Goal: Transaction & Acquisition: Obtain resource

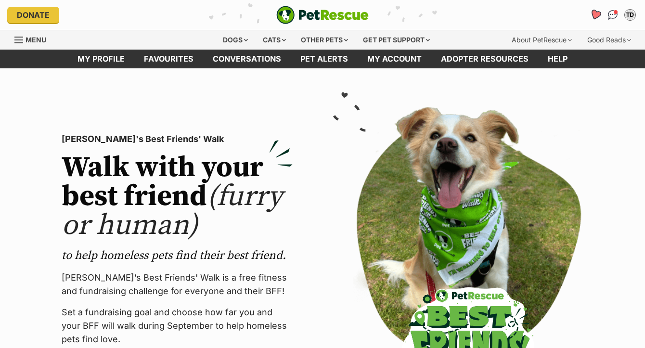
click at [596, 18] on icon "Favourites" at bounding box center [596, 14] width 12 height 11
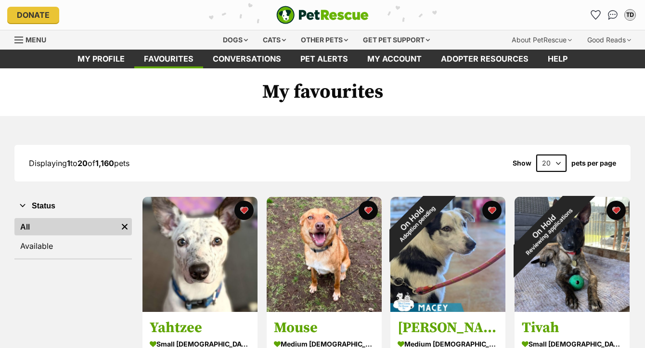
scroll to position [87, 0]
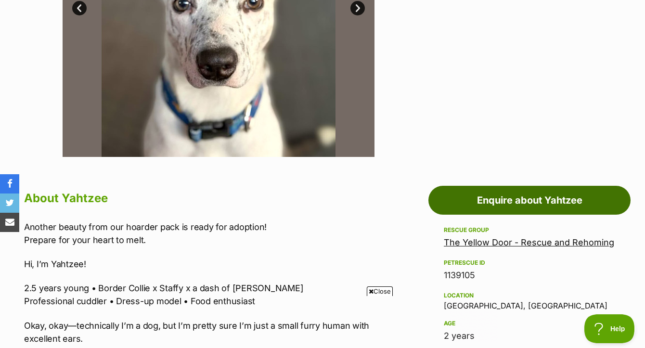
click at [522, 195] on link "Enquire about Yahtzee" at bounding box center [529, 200] width 202 height 29
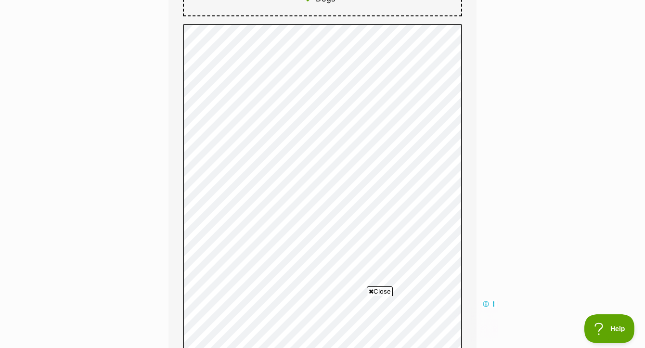
click at [383, 293] on span "Close" at bounding box center [380, 291] width 26 height 10
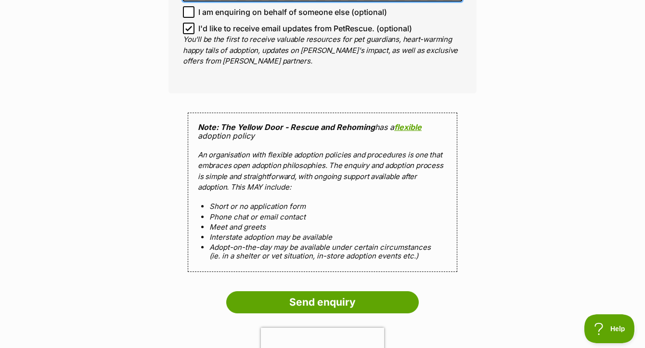
scroll to position [993, 0]
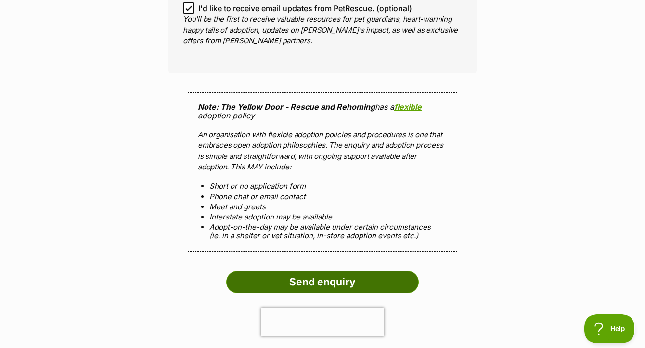
click at [372, 291] on input "Send enquiry" at bounding box center [322, 282] width 193 height 22
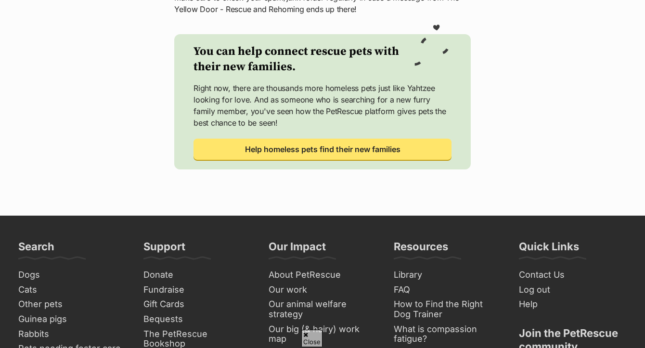
scroll to position [20, 0]
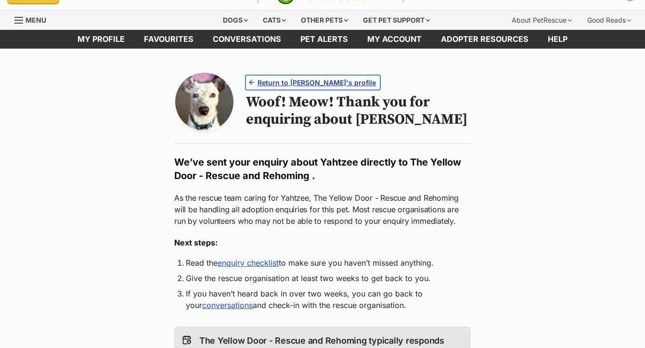
click at [335, 88] on span "Return to Yahtzee's profile" at bounding box center [317, 83] width 118 height 10
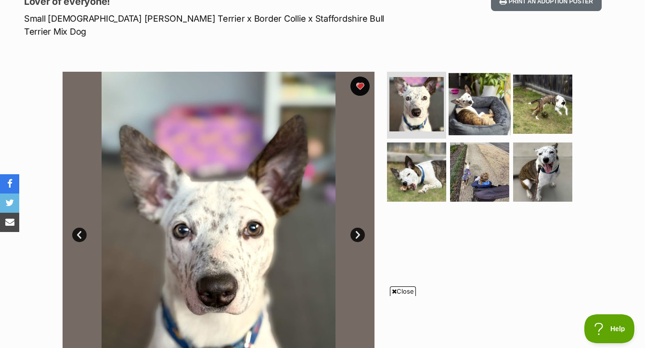
click at [469, 90] on img at bounding box center [480, 104] width 62 height 62
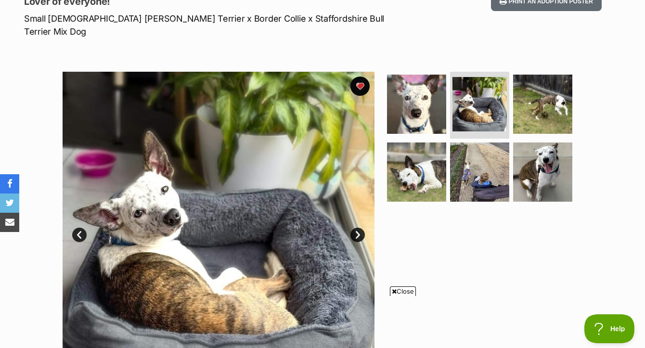
click at [404, 292] on span "Close" at bounding box center [403, 291] width 26 height 10
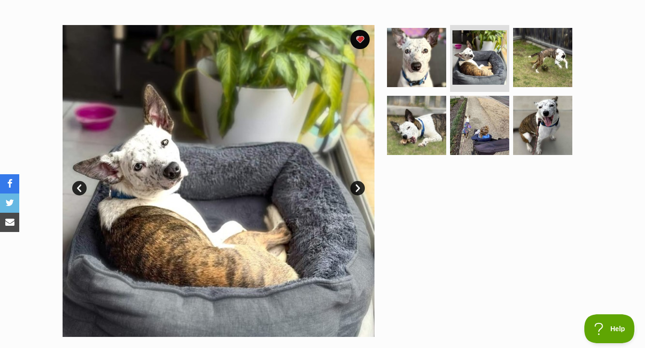
click at [359, 184] on link "Next" at bounding box center [357, 188] width 14 height 14
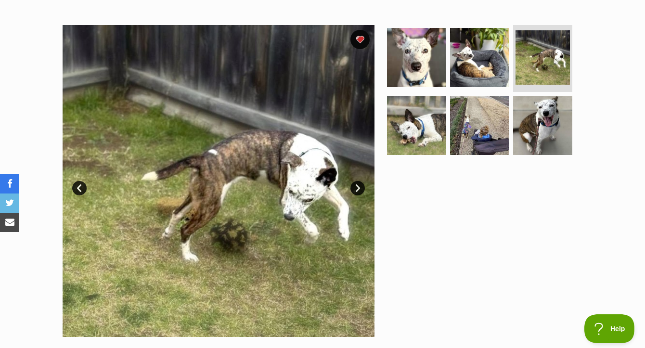
click at [358, 182] on link "Next" at bounding box center [357, 188] width 14 height 14
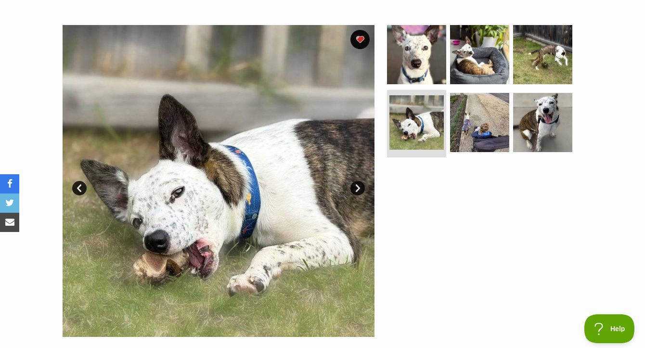
click at [358, 182] on link "Next" at bounding box center [357, 188] width 14 height 14
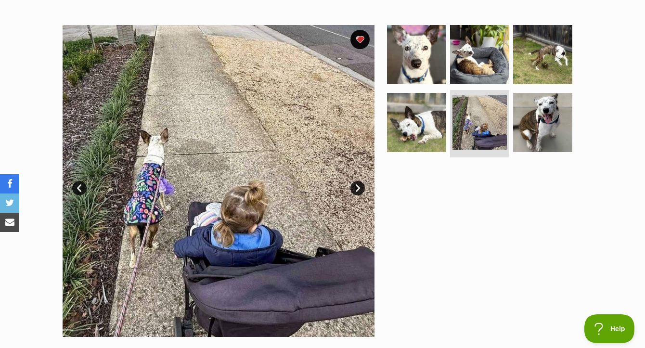
click at [358, 182] on link "Next" at bounding box center [357, 188] width 14 height 14
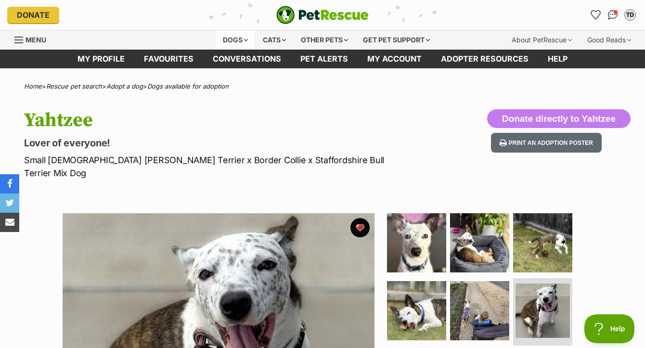
click at [228, 39] on div "Dogs" at bounding box center [235, 39] width 39 height 19
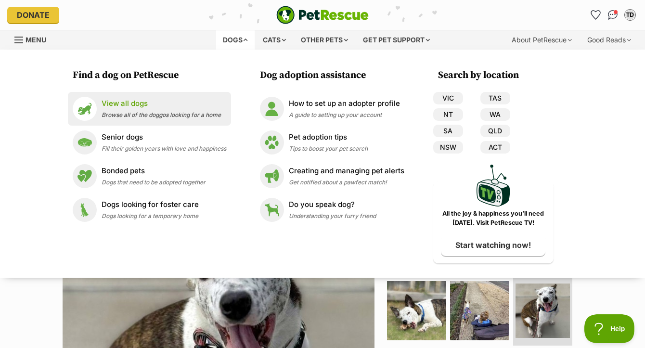
click at [100, 115] on link "View all dogs Browse all of the doggos looking for a home" at bounding box center [150, 109] width 154 height 24
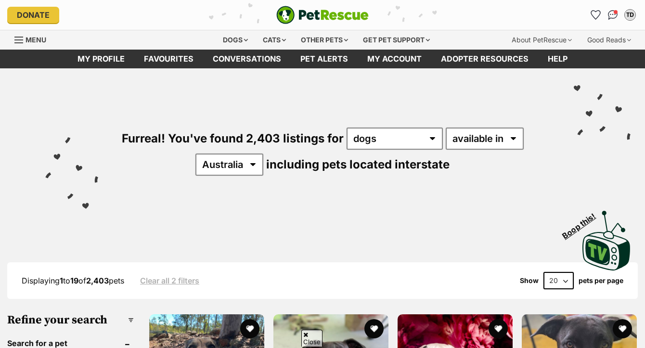
scroll to position [402, 0]
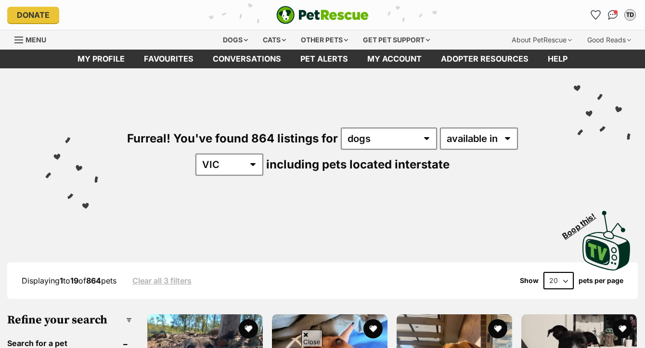
scroll to position [263, 0]
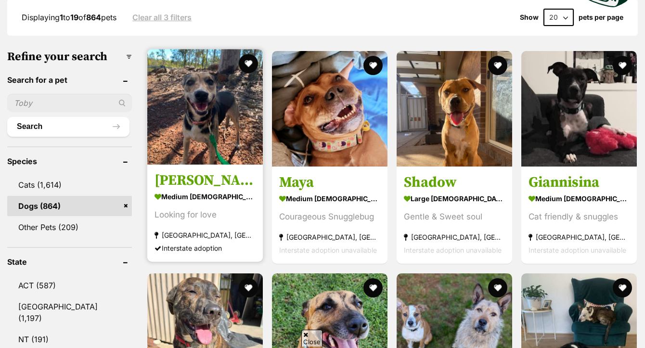
click at [207, 141] on img at bounding box center [205, 107] width 116 height 116
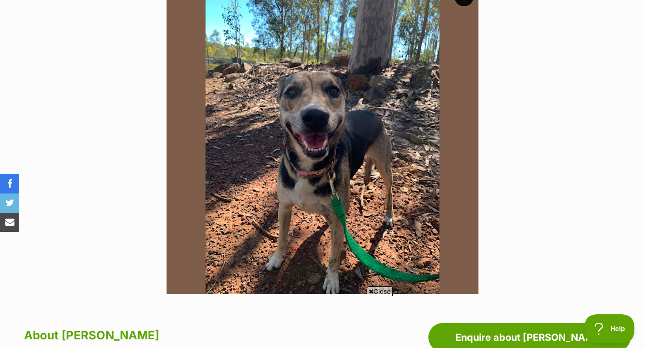
scroll to position [39, 0]
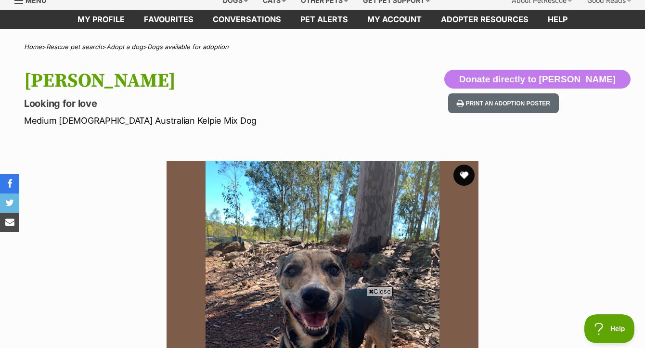
click at [466, 177] on button "favourite" at bounding box center [463, 175] width 21 height 21
click at [384, 293] on span "Close" at bounding box center [380, 291] width 26 height 10
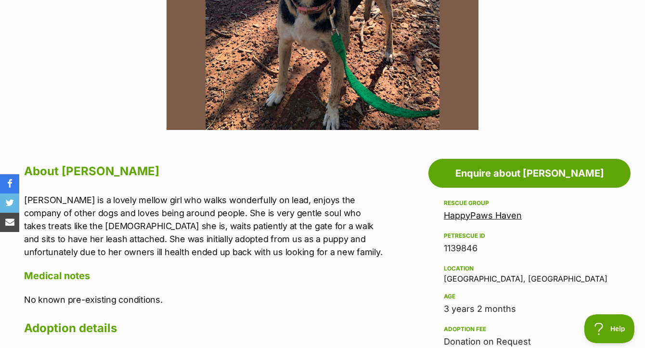
scroll to position [495, 0]
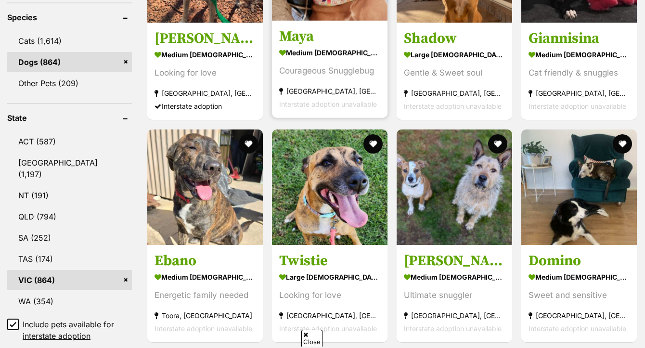
scroll to position [409, 0]
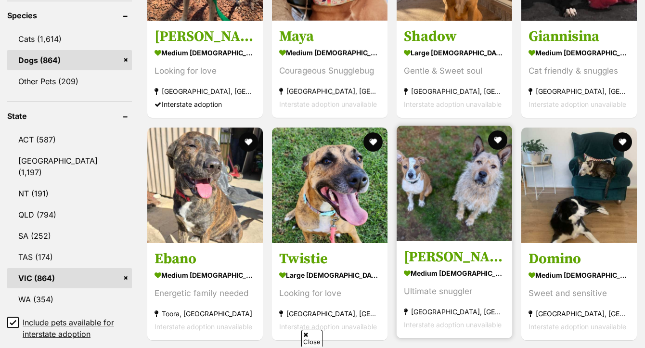
click at [468, 193] on img at bounding box center [455, 184] width 116 height 116
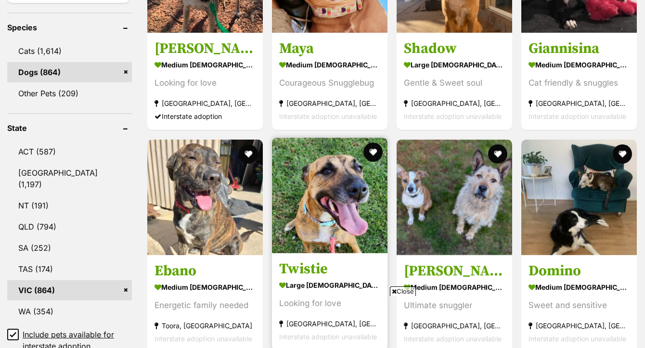
scroll to position [481, 0]
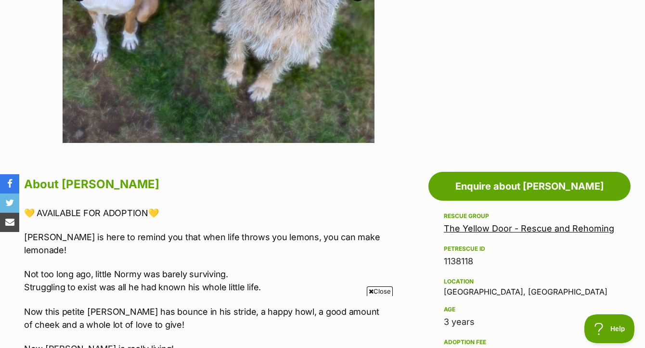
click at [376, 289] on span "Close" at bounding box center [380, 291] width 26 height 10
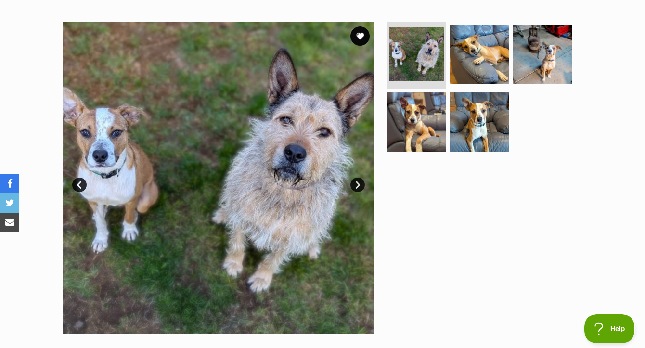
scroll to position [150, 0]
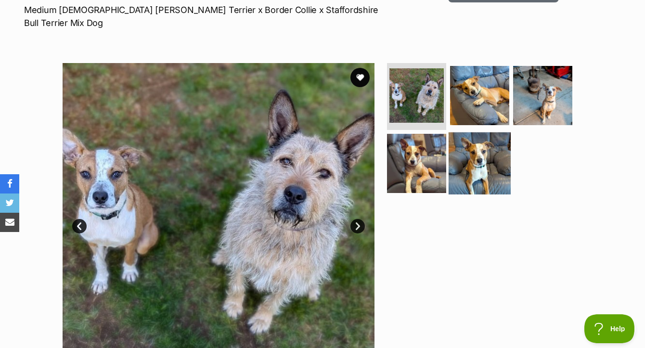
click at [491, 148] on img at bounding box center [480, 163] width 62 height 62
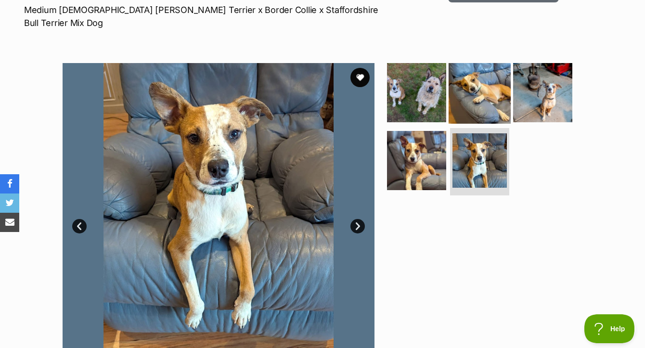
click at [492, 88] on img at bounding box center [480, 92] width 62 height 62
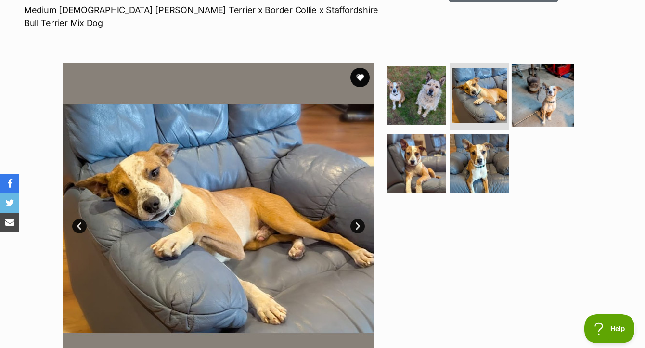
click at [528, 89] on img at bounding box center [543, 95] width 62 height 62
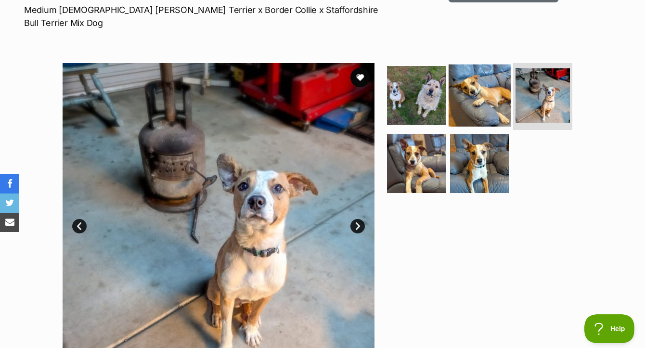
click at [475, 102] on img at bounding box center [480, 95] width 62 height 62
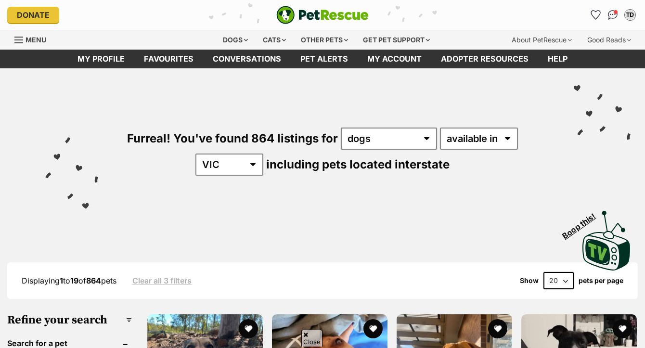
scroll to position [471, 0]
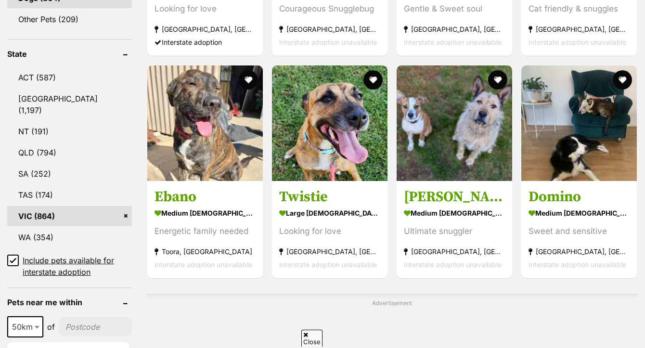
click at [565, 137] on img at bounding box center [579, 123] width 116 height 116
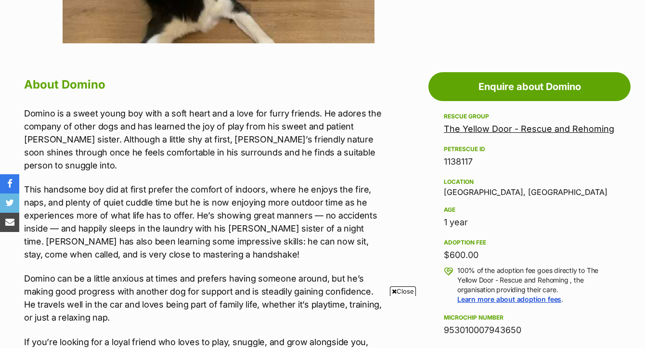
scroll to position [504, 0]
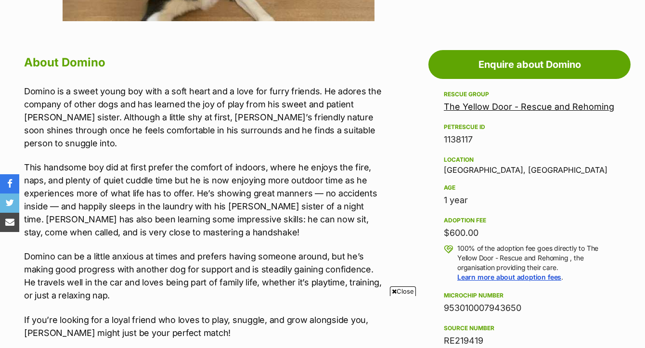
click at [407, 290] on span "Close" at bounding box center [403, 291] width 26 height 10
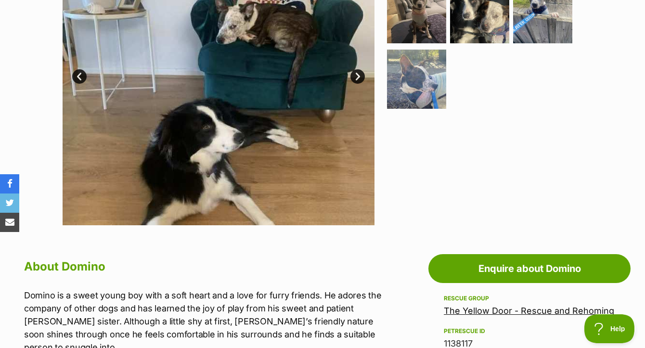
scroll to position [185, 0]
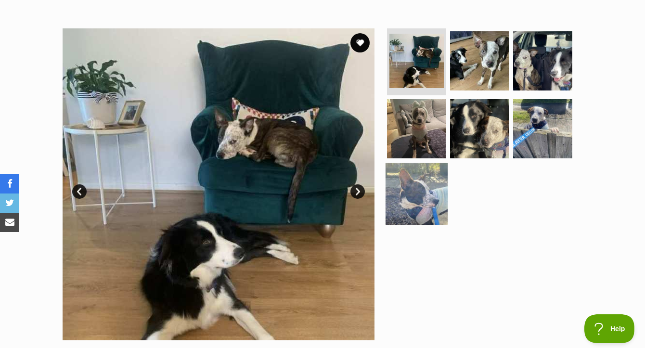
click at [426, 179] on img at bounding box center [417, 194] width 62 height 62
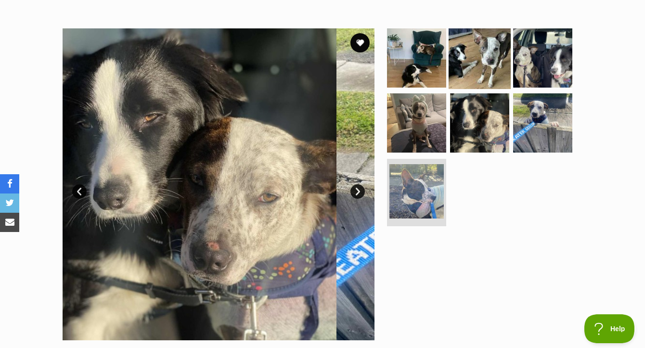
click at [490, 59] on img at bounding box center [480, 57] width 62 height 62
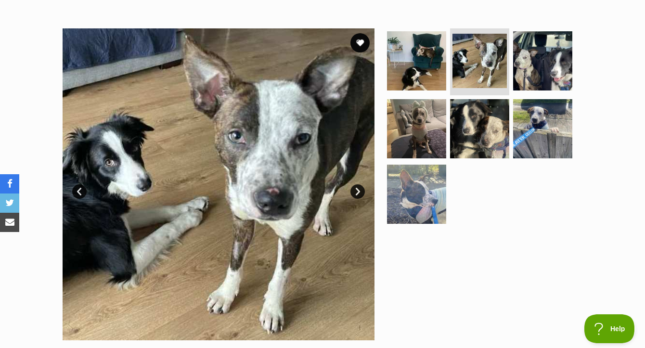
click at [360, 189] on link "Next" at bounding box center [357, 191] width 14 height 14
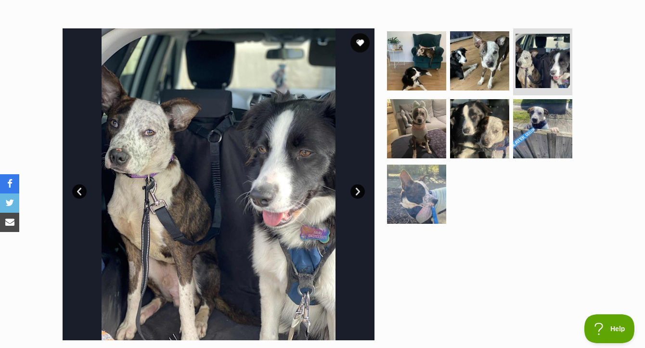
click at [360, 189] on link "Next" at bounding box center [357, 191] width 14 height 14
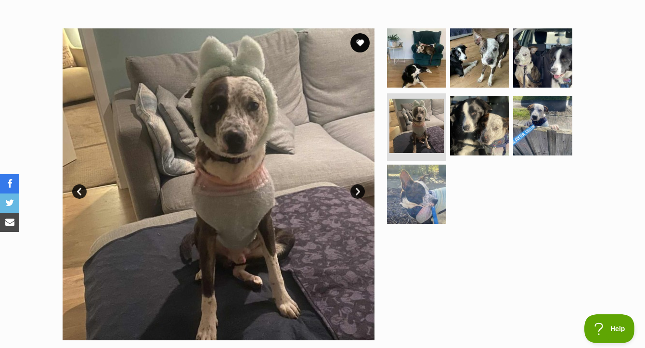
click at [360, 189] on link "Next" at bounding box center [357, 191] width 14 height 14
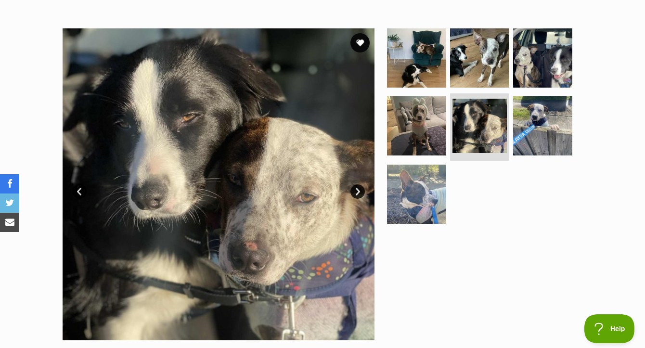
click at [360, 189] on link "Next" at bounding box center [357, 191] width 14 height 14
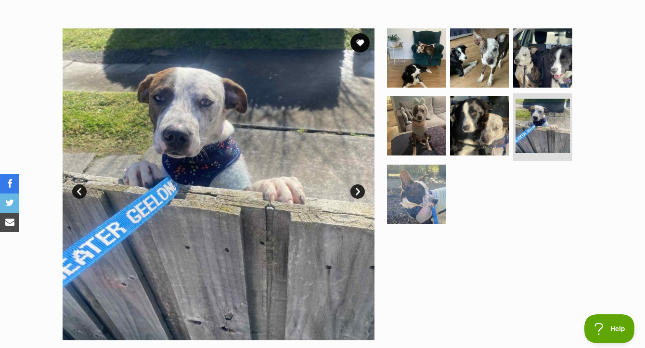
click at [360, 189] on link "Next" at bounding box center [357, 191] width 14 height 14
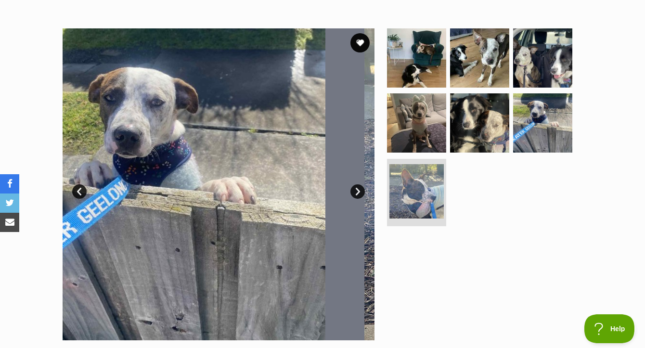
scroll to position [0, 0]
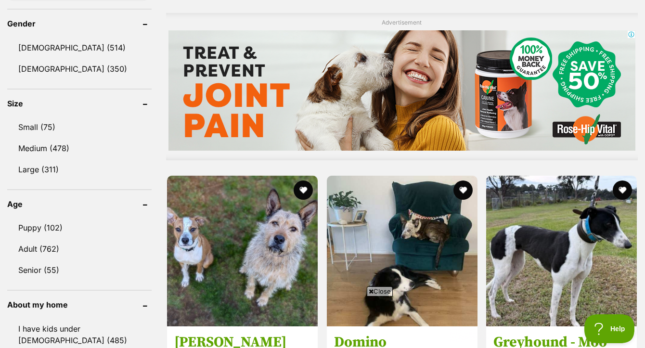
scroll to position [823, 0]
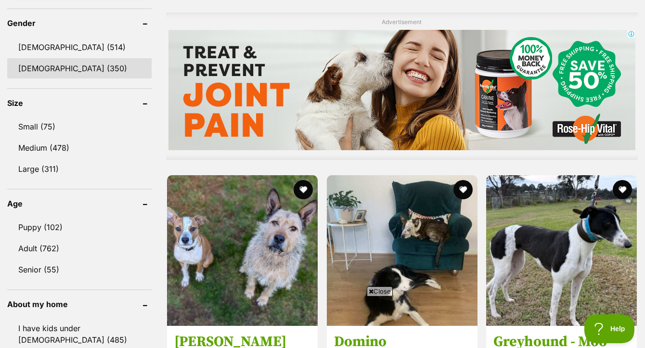
click at [52, 78] on link "[DEMOGRAPHIC_DATA] (350)" at bounding box center [79, 68] width 144 height 20
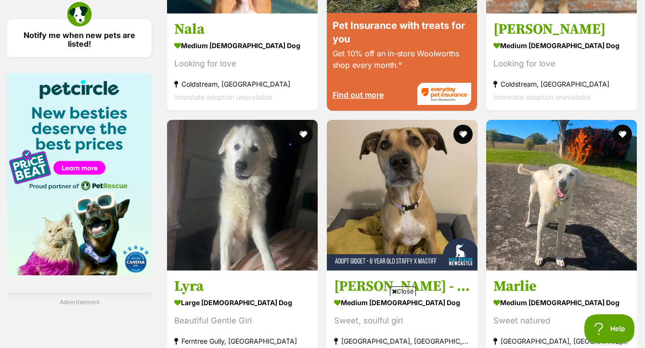
scroll to position [1468, 0]
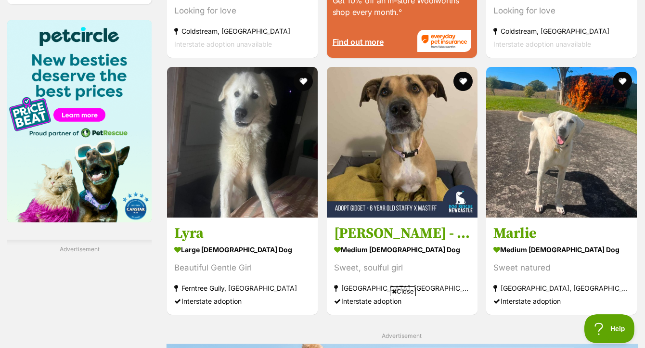
click at [404, 291] on span "Close" at bounding box center [403, 291] width 26 height 10
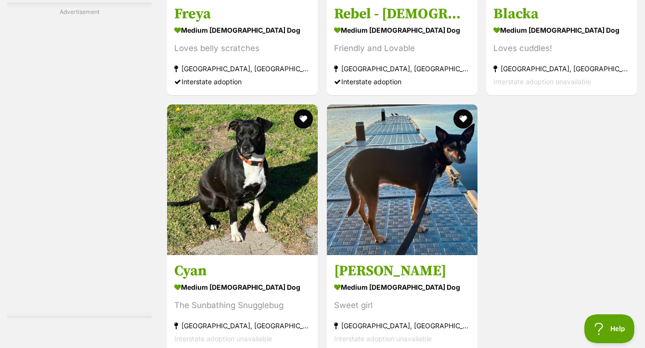
scroll to position [2363, 0]
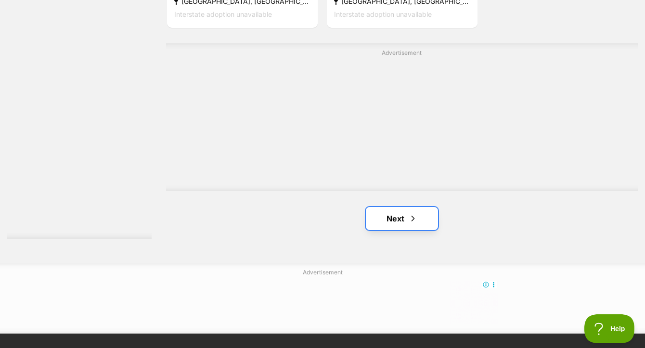
click at [399, 212] on link "Next" at bounding box center [402, 218] width 72 height 23
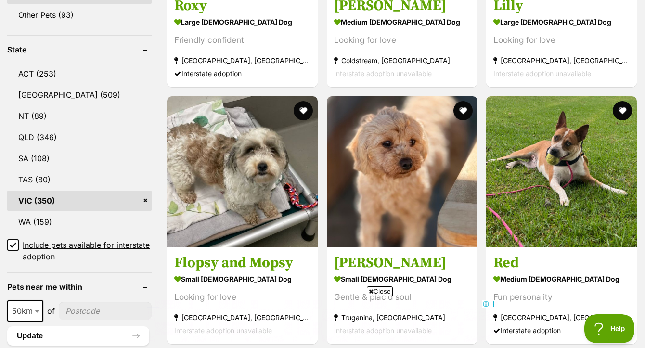
scroll to position [543, 0]
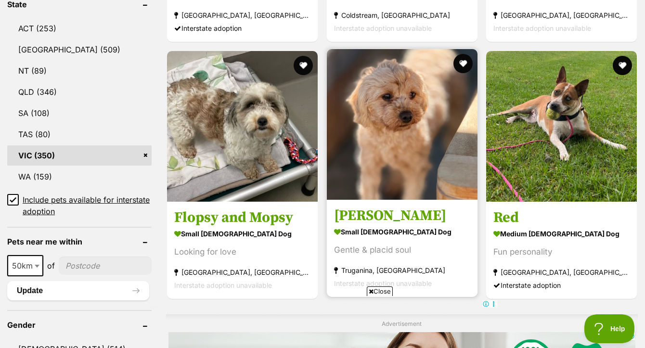
click at [408, 69] on img at bounding box center [402, 124] width 151 height 151
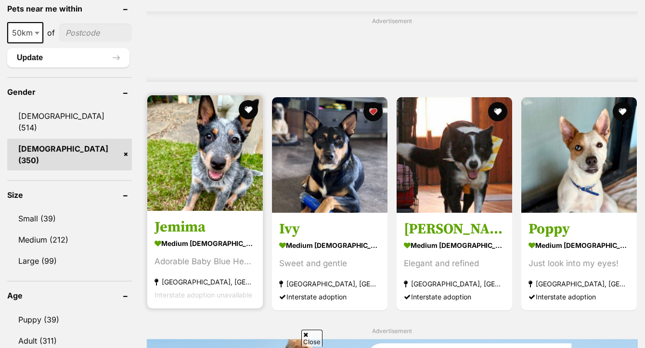
scroll to position [776, 0]
click at [224, 145] on img at bounding box center [205, 153] width 116 height 116
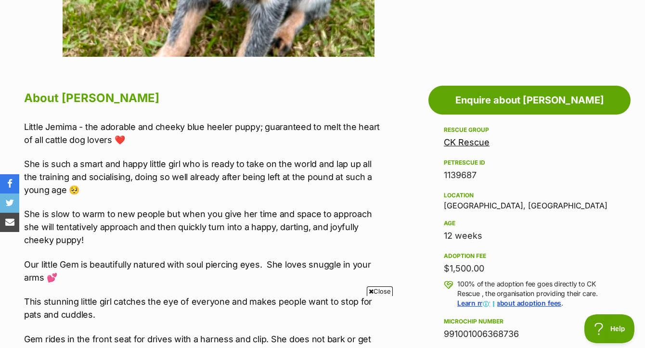
click at [375, 290] on span "Close" at bounding box center [380, 291] width 26 height 10
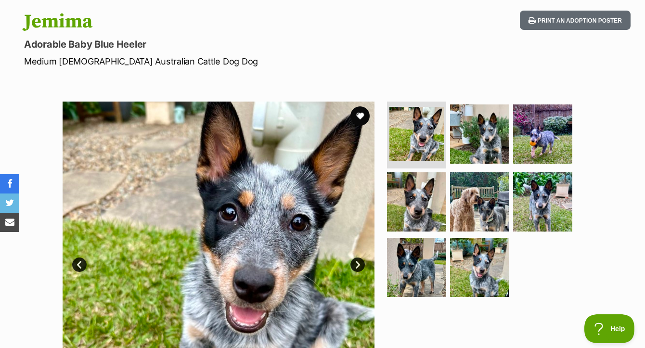
scroll to position [74, 0]
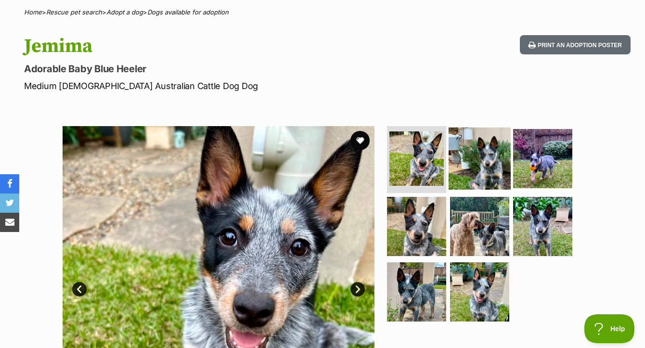
click at [478, 171] on img at bounding box center [480, 158] width 62 height 62
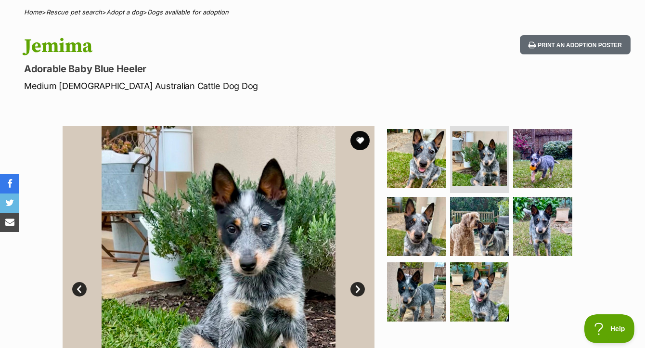
scroll to position [181, 0]
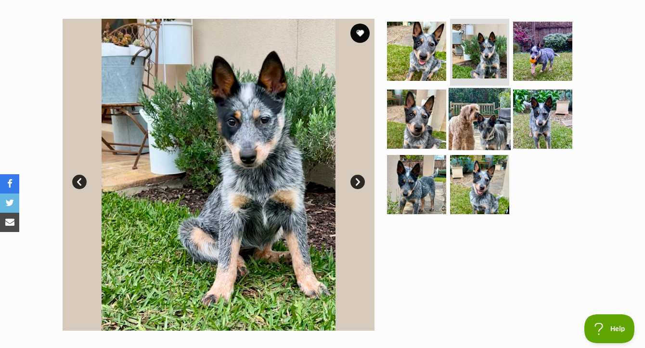
click at [486, 125] on img at bounding box center [480, 119] width 62 height 62
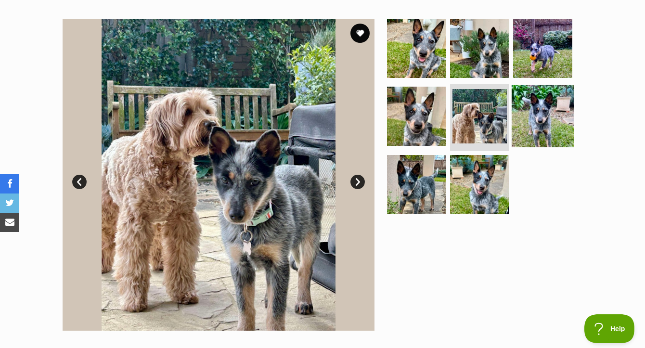
click at [539, 118] on img at bounding box center [543, 116] width 62 height 62
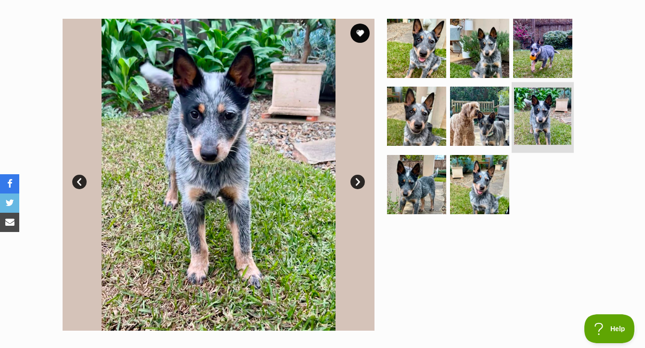
scroll to position [197, 0]
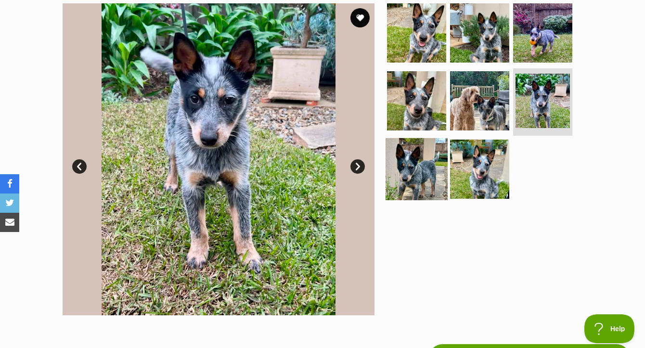
click at [442, 176] on img at bounding box center [417, 169] width 62 height 62
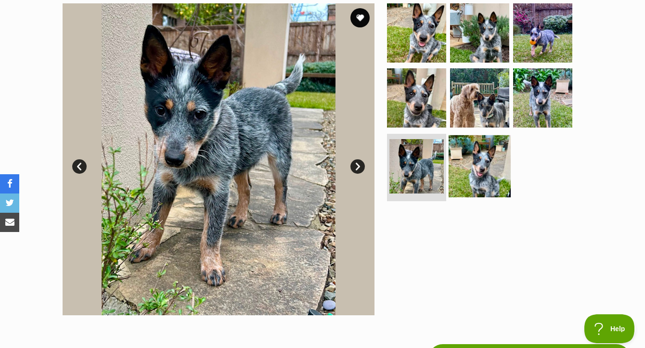
click at [462, 171] on img at bounding box center [480, 166] width 62 height 62
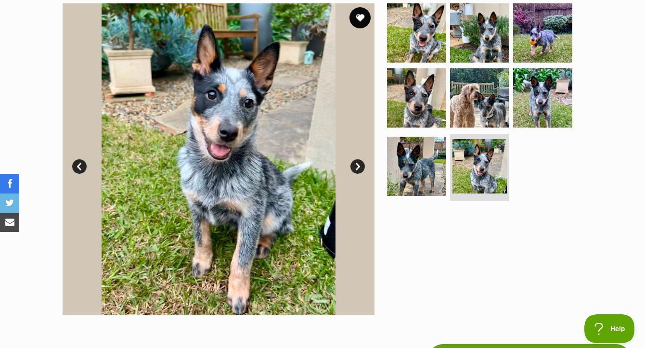
click at [366, 26] on button "favourite" at bounding box center [359, 17] width 21 height 21
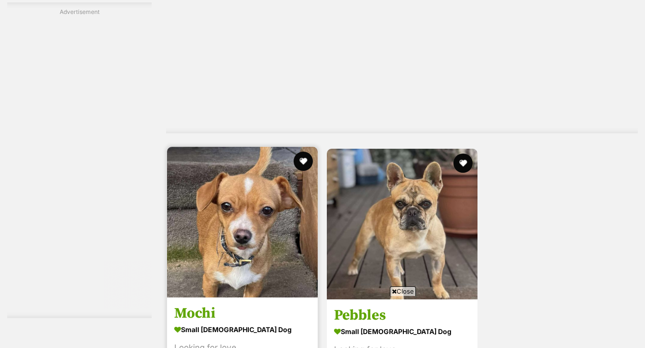
scroll to position [2166, 0]
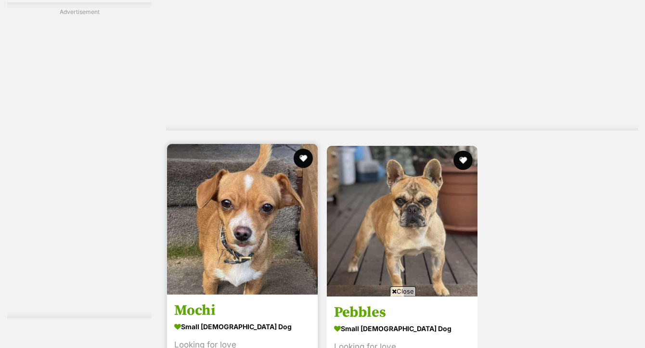
click at [268, 144] on img at bounding box center [242, 219] width 151 height 151
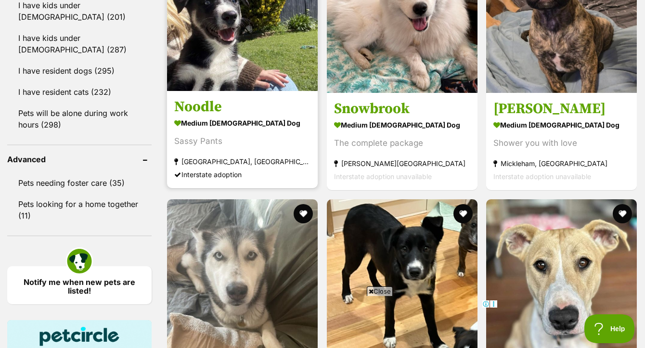
scroll to position [1169, 0]
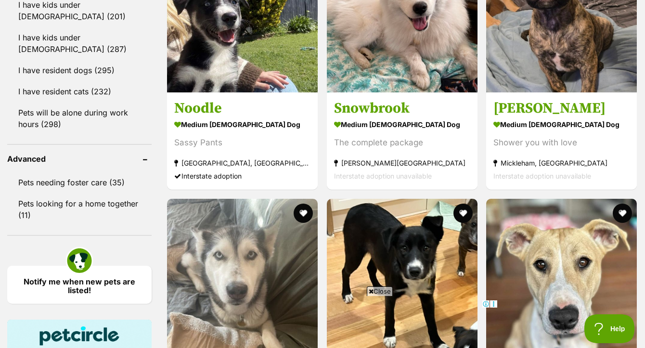
click at [373, 291] on span "Close" at bounding box center [380, 291] width 26 height 10
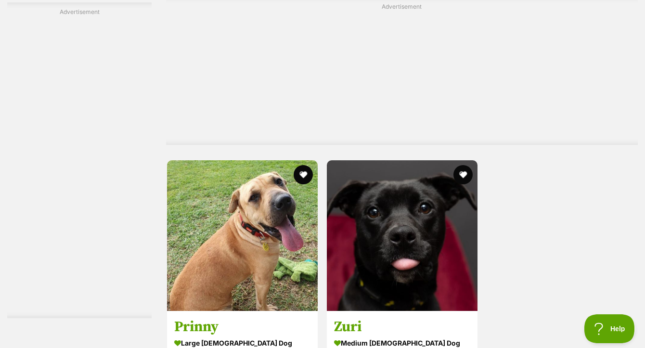
scroll to position [2457, 0]
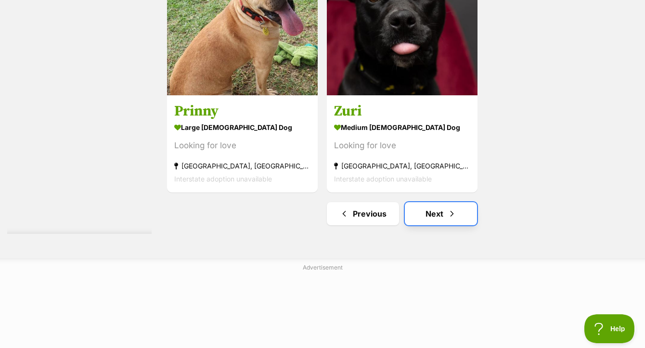
click at [425, 205] on link "Next" at bounding box center [441, 213] width 72 height 23
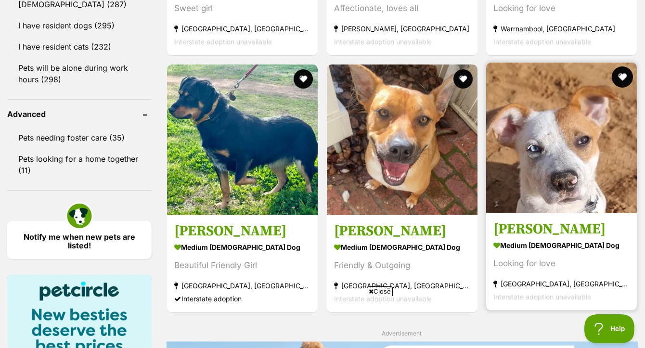
click at [623, 66] on button "favourite" at bounding box center [622, 76] width 21 height 21
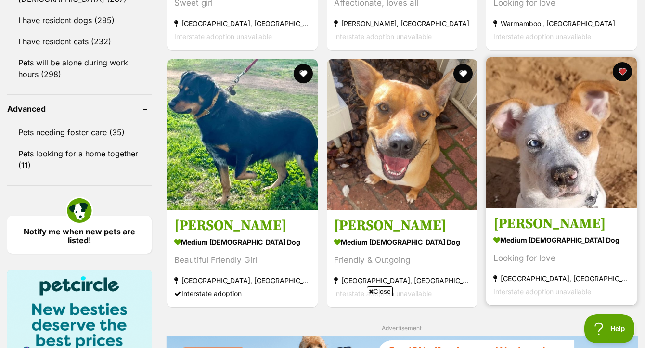
scroll to position [1192, 0]
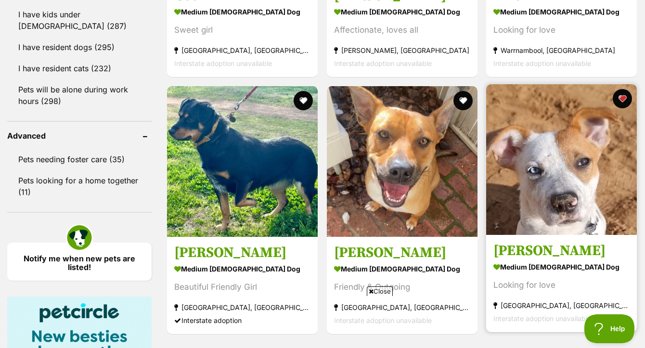
click at [564, 152] on img at bounding box center [561, 159] width 151 height 151
